Goal: Download file/media

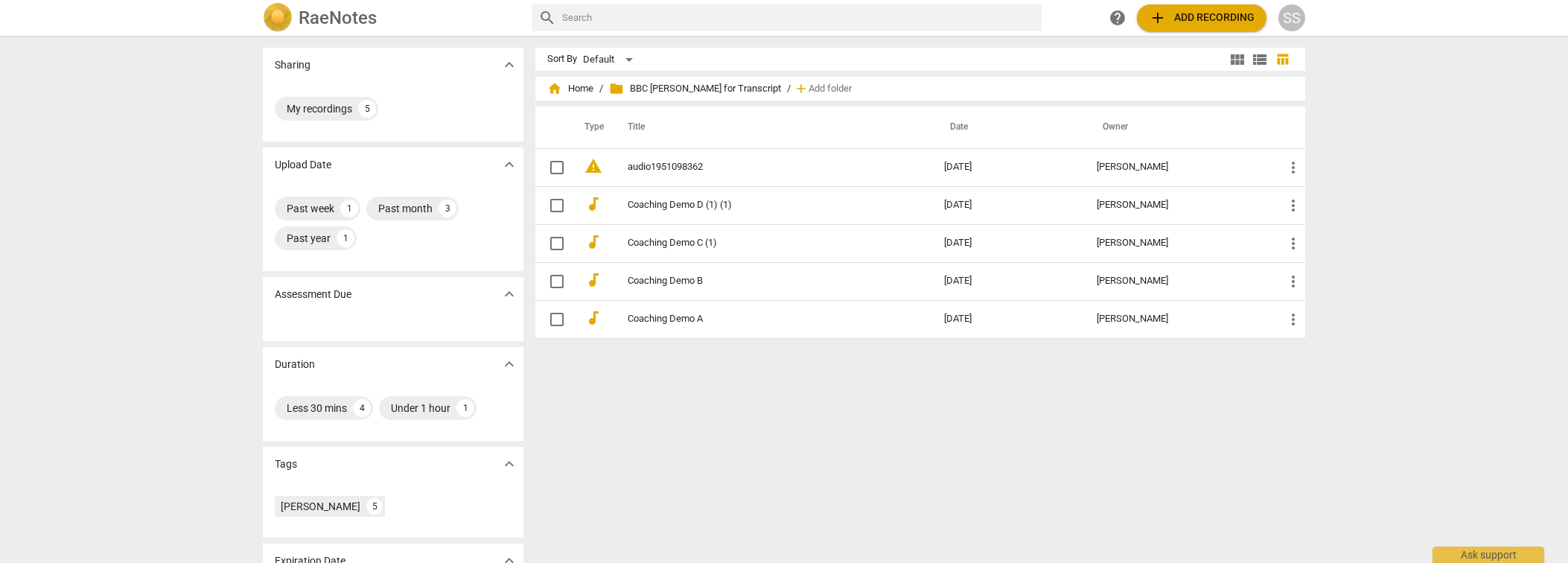
scroll to position [8, 0]
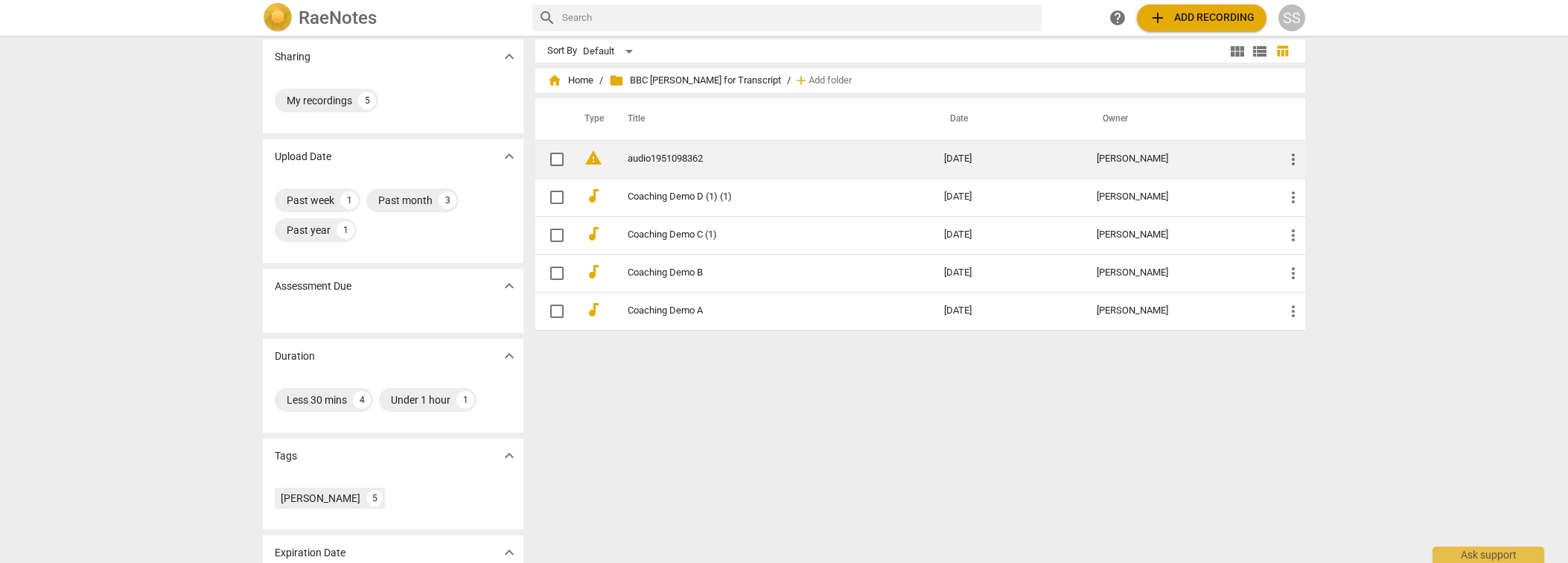
click at [670, 148] on td "audio1951098362" at bounding box center [771, 159] width 322 height 38
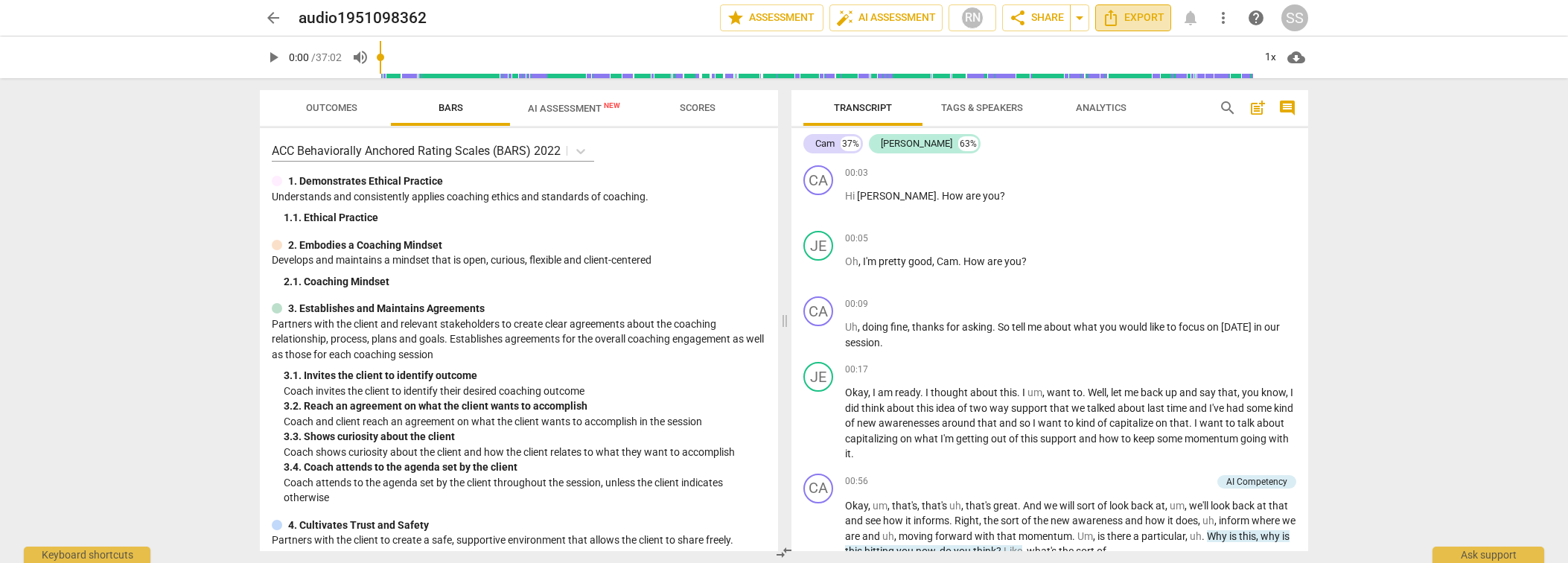
click at [1127, 16] on span "Export" at bounding box center [1133, 18] width 63 height 18
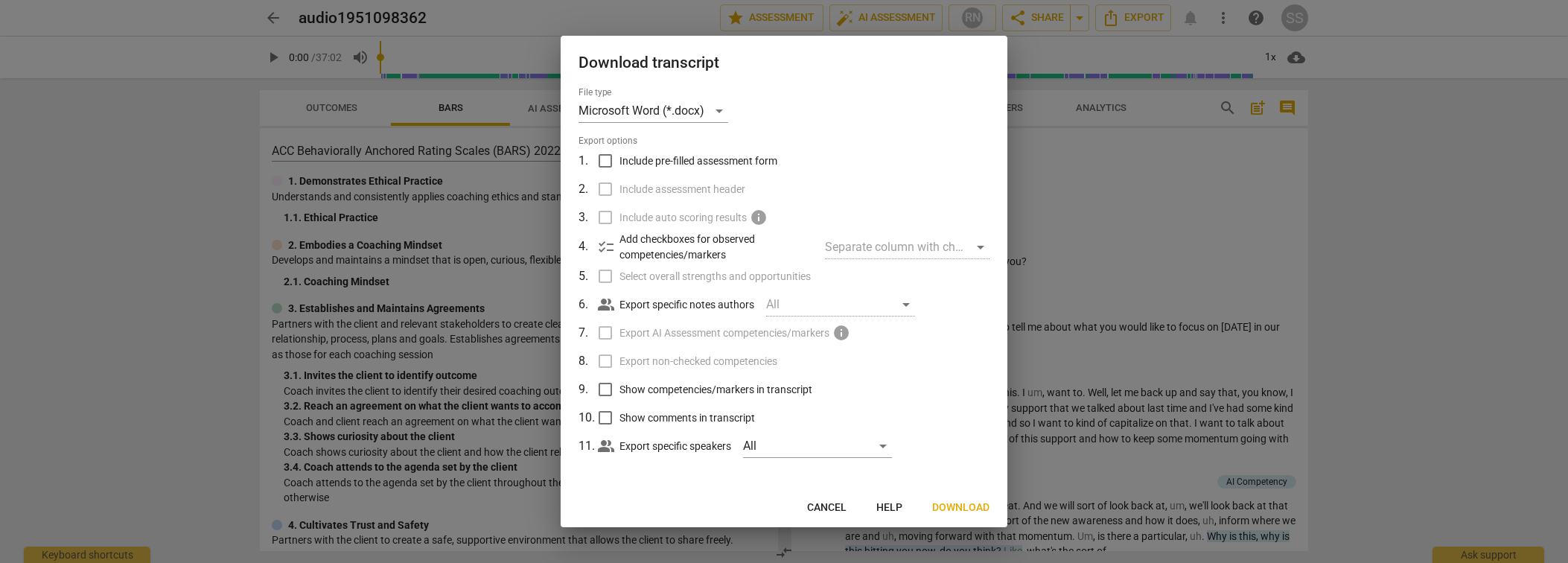
click at [951, 505] on span "Download" at bounding box center [961, 508] width 58 height 15
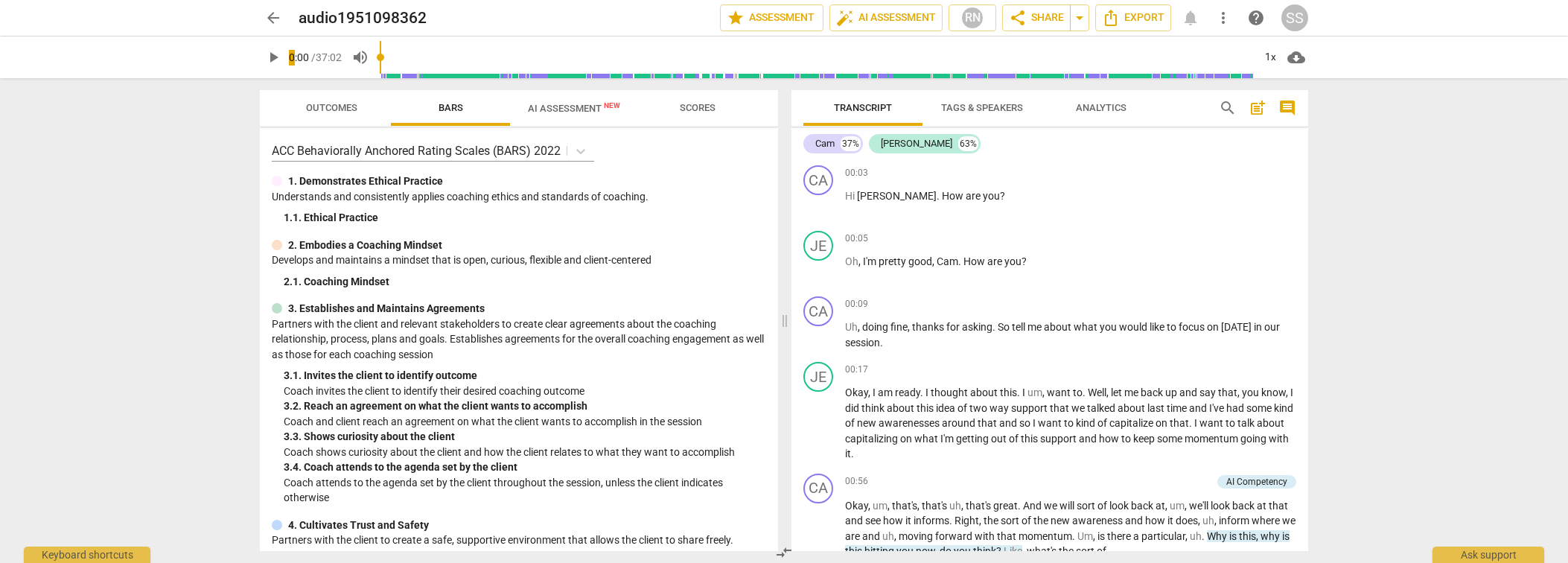
click at [1197, 15] on div "arrow_back audio1951098362 edit star Assessment auto_fix_high AI Assessment RN …" at bounding box center [784, 18] width 1049 height 27
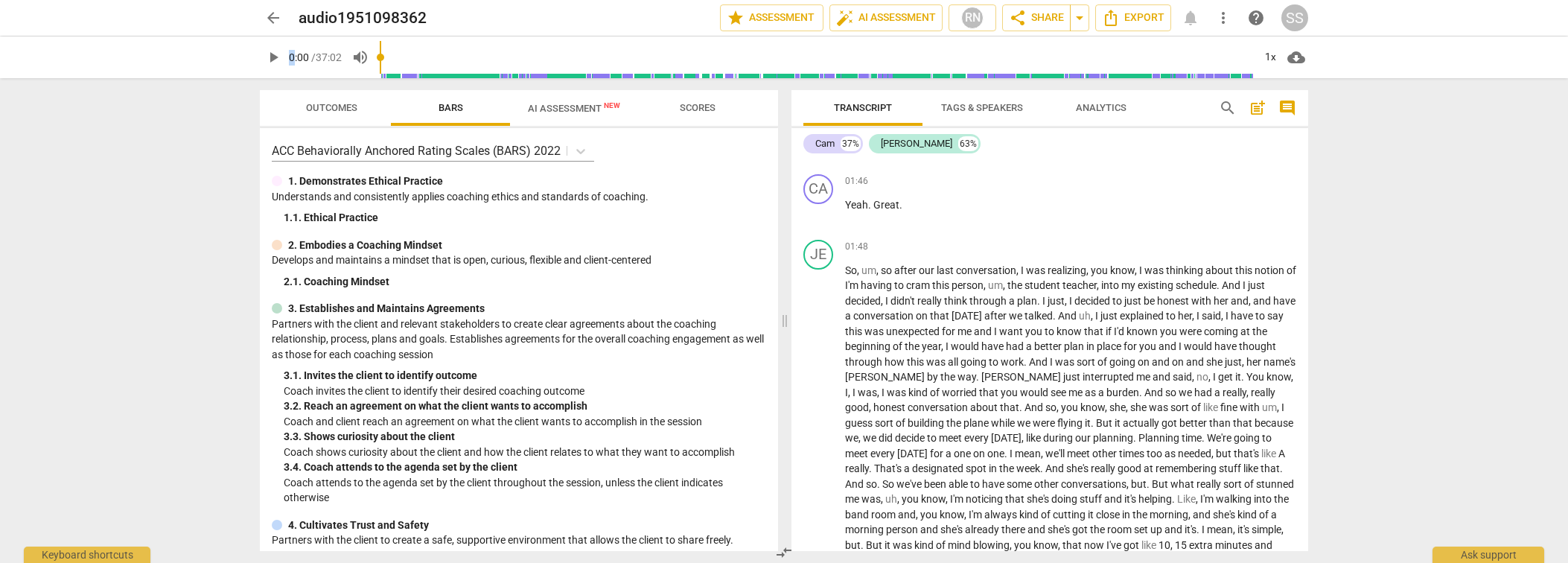
scroll to position [623, 0]
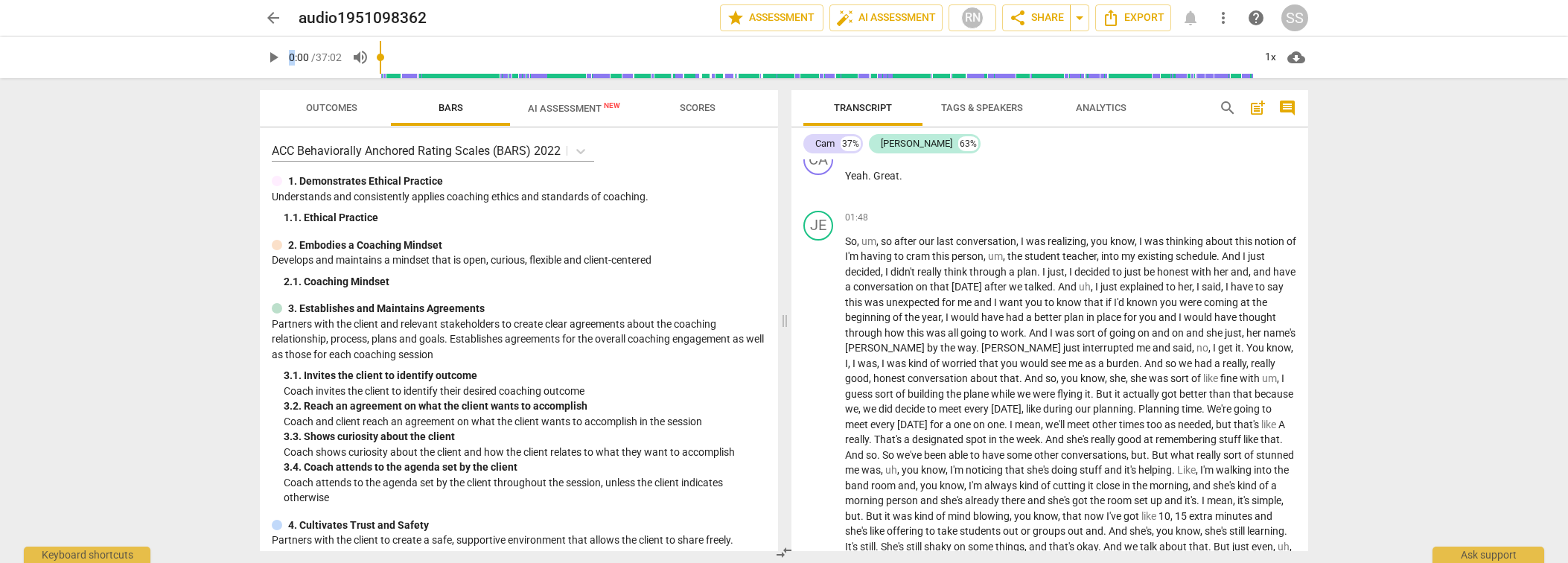
click at [562, 108] on span "AI Assessment New" at bounding box center [574, 108] width 93 height 11
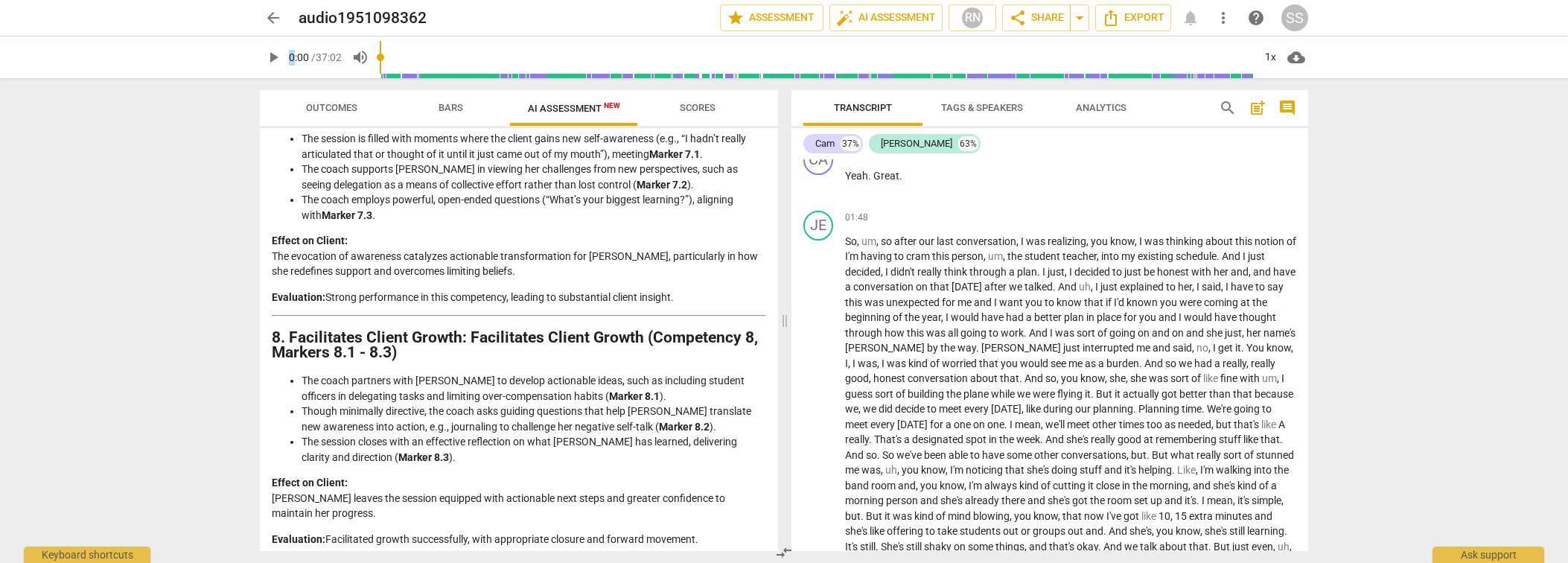
scroll to position [2347, 0]
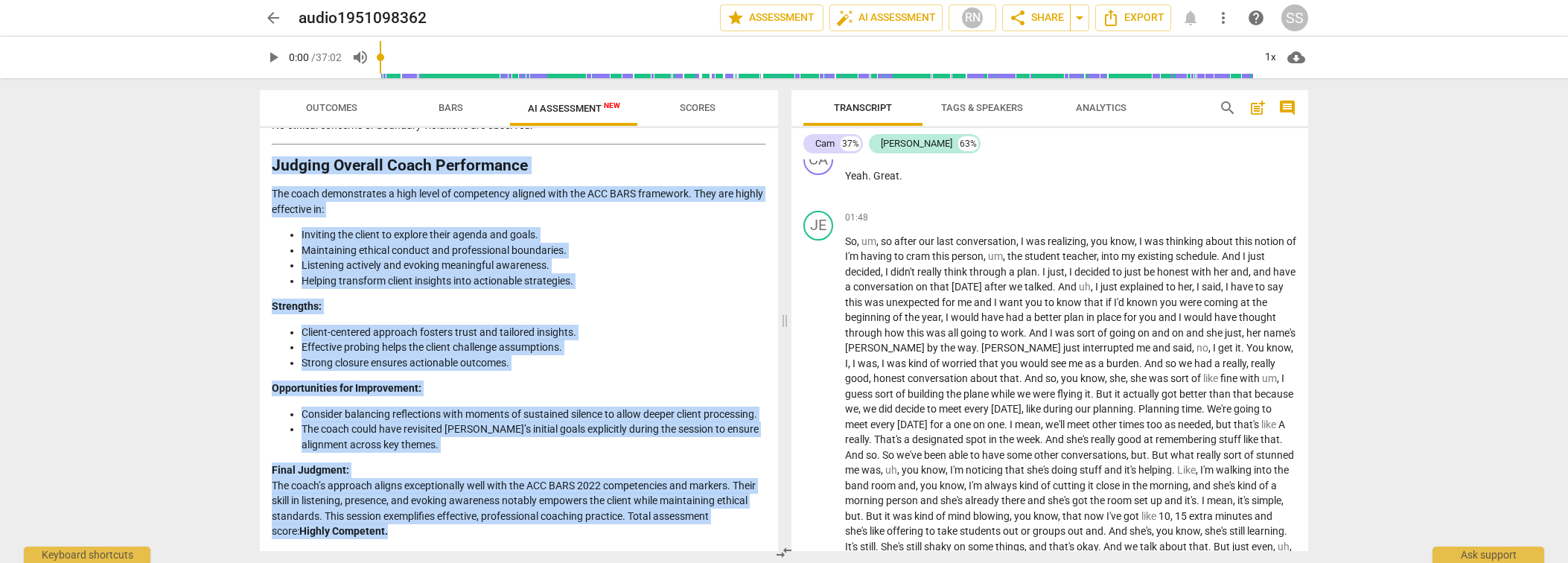
drag, startPoint x: 273, startPoint y: 150, endPoint x: 411, endPoint y: 527, distance: 401.5
copy div "Loremip Dolorsi Ametc Adipiscinge Sed doeiu temporincidi u labo etdol ma aliqua…"
